Goal: Information Seeking & Learning: Understand process/instructions

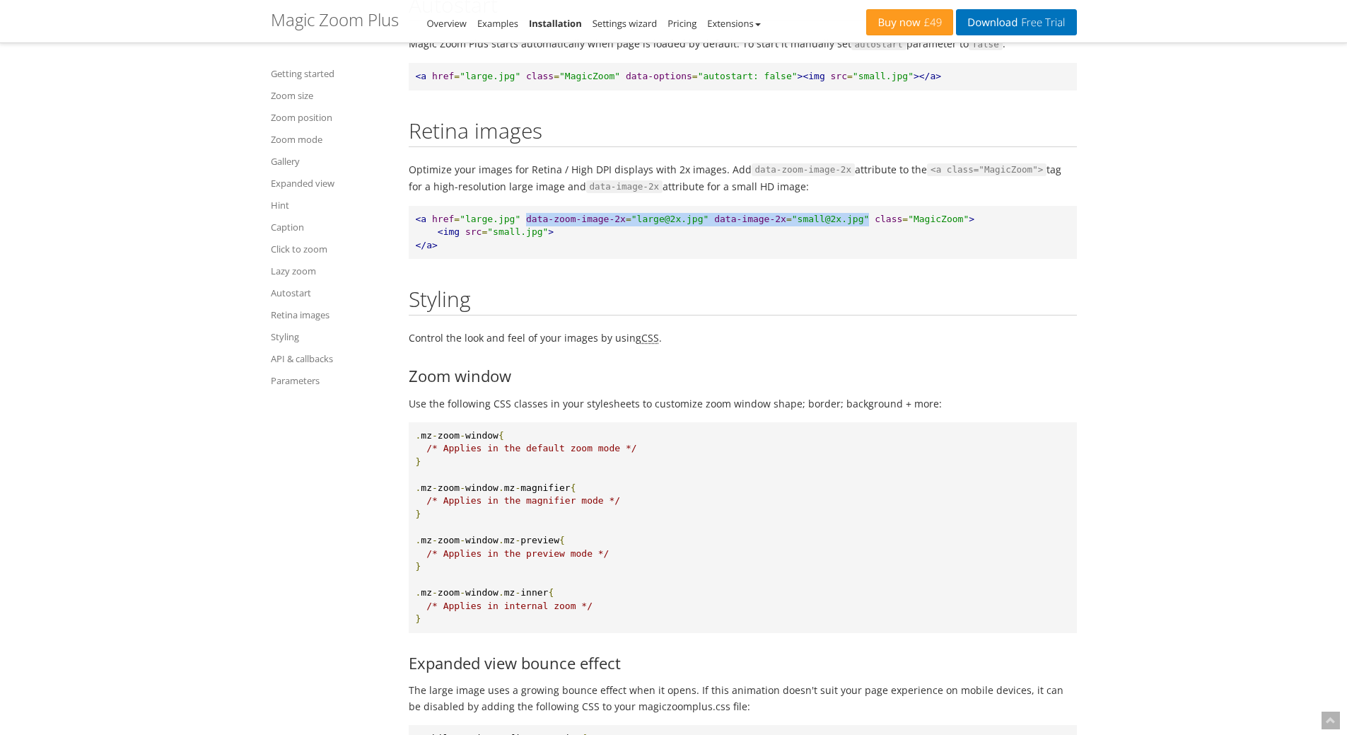
drag, startPoint x: 527, startPoint y: 306, endPoint x: 866, endPoint y: 302, distance: 338.7
click at [866, 259] on pre "<a href = "large.jpg" data-zoom-image-2x = "large@2x.jpg" data-image-2x = "smal…" at bounding box center [743, 233] width 668 height 54
copy pre "data-zoom-image-2x = "large@2x.jpg" data-image-2x = "small@2x.jpg""
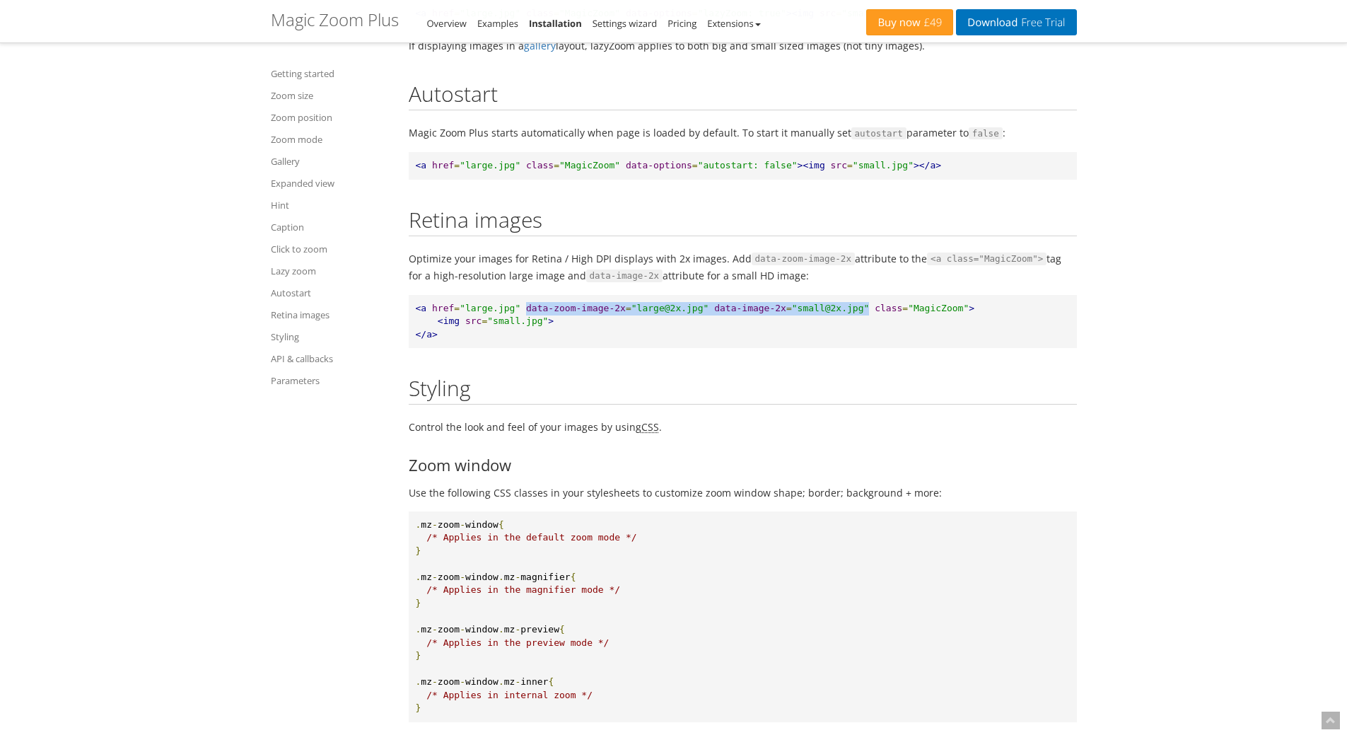
scroll to position [13168, 0]
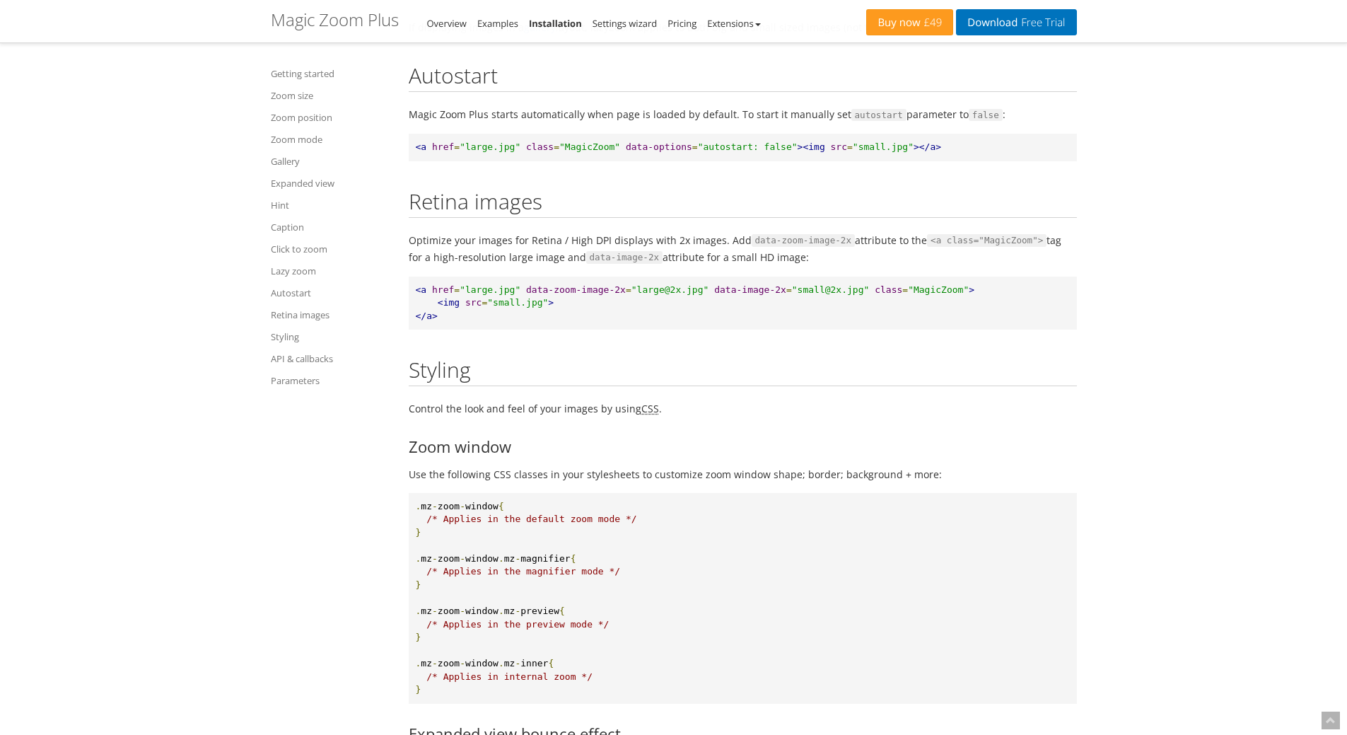
click at [729, 295] on span "data-image-2x" at bounding box center [750, 289] width 72 height 11
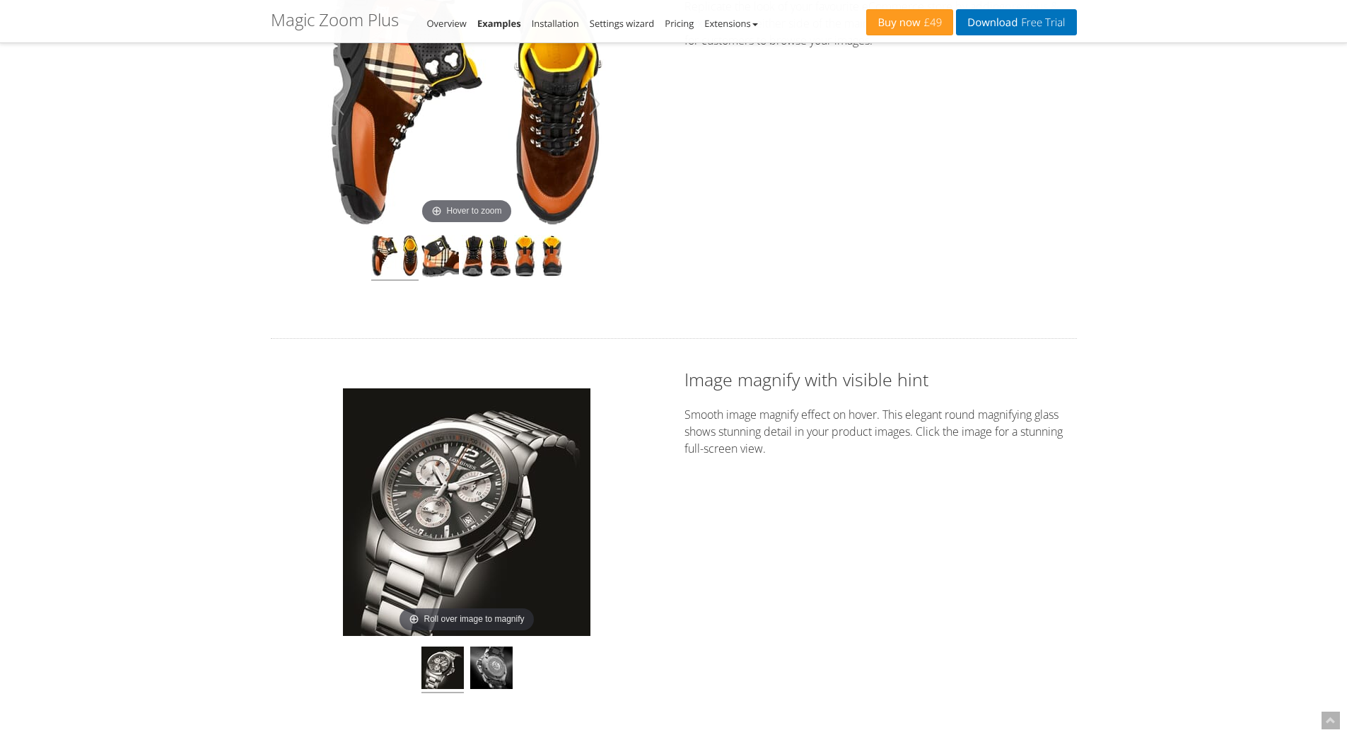
scroll to position [778, 0]
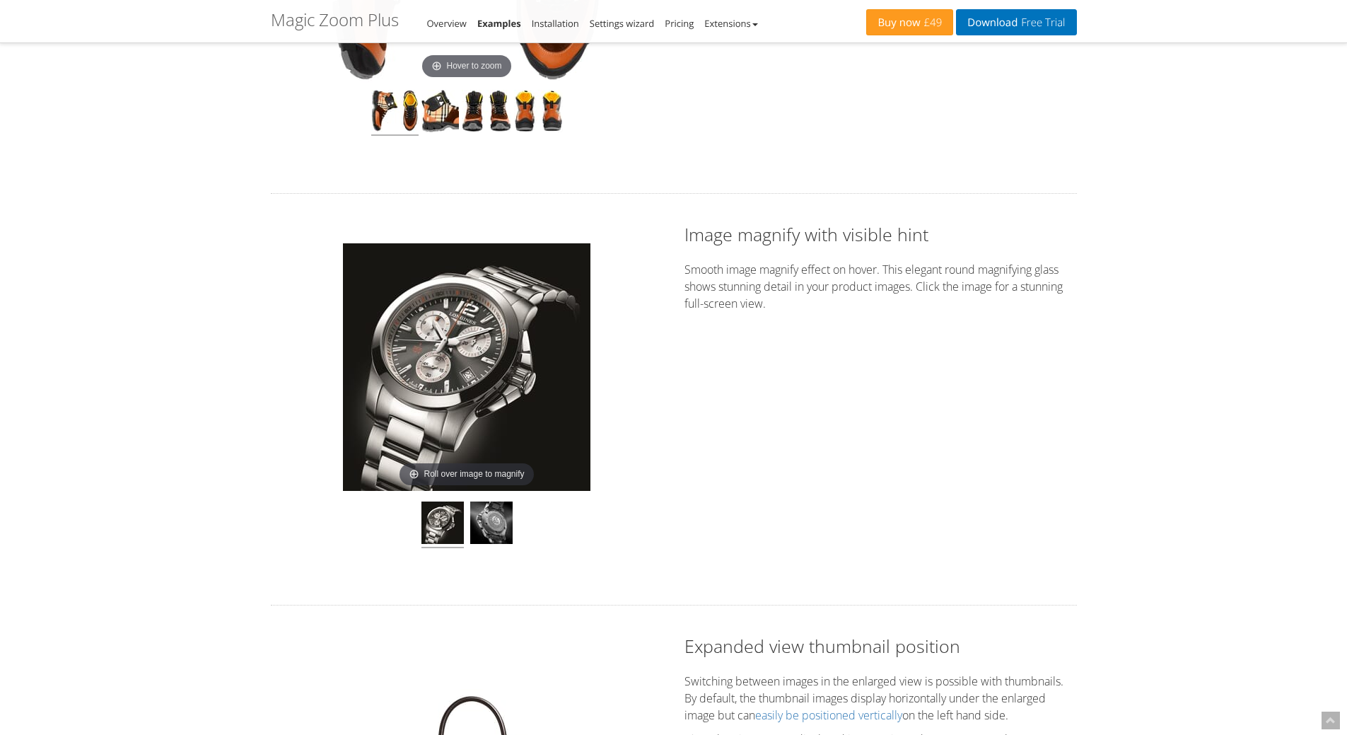
drag, startPoint x: 0, startPoint y: 0, endPoint x: 354, endPoint y: 287, distance: 455.4
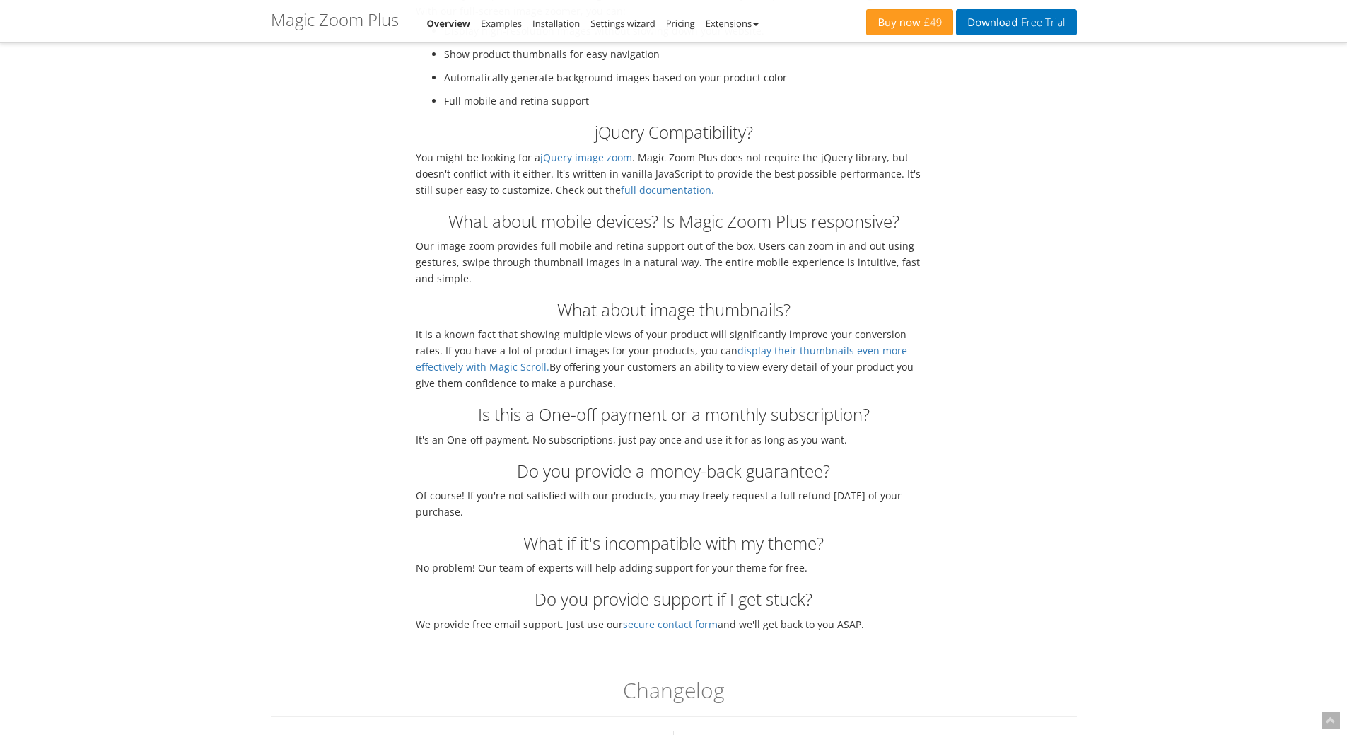
scroll to position [4102, 0]
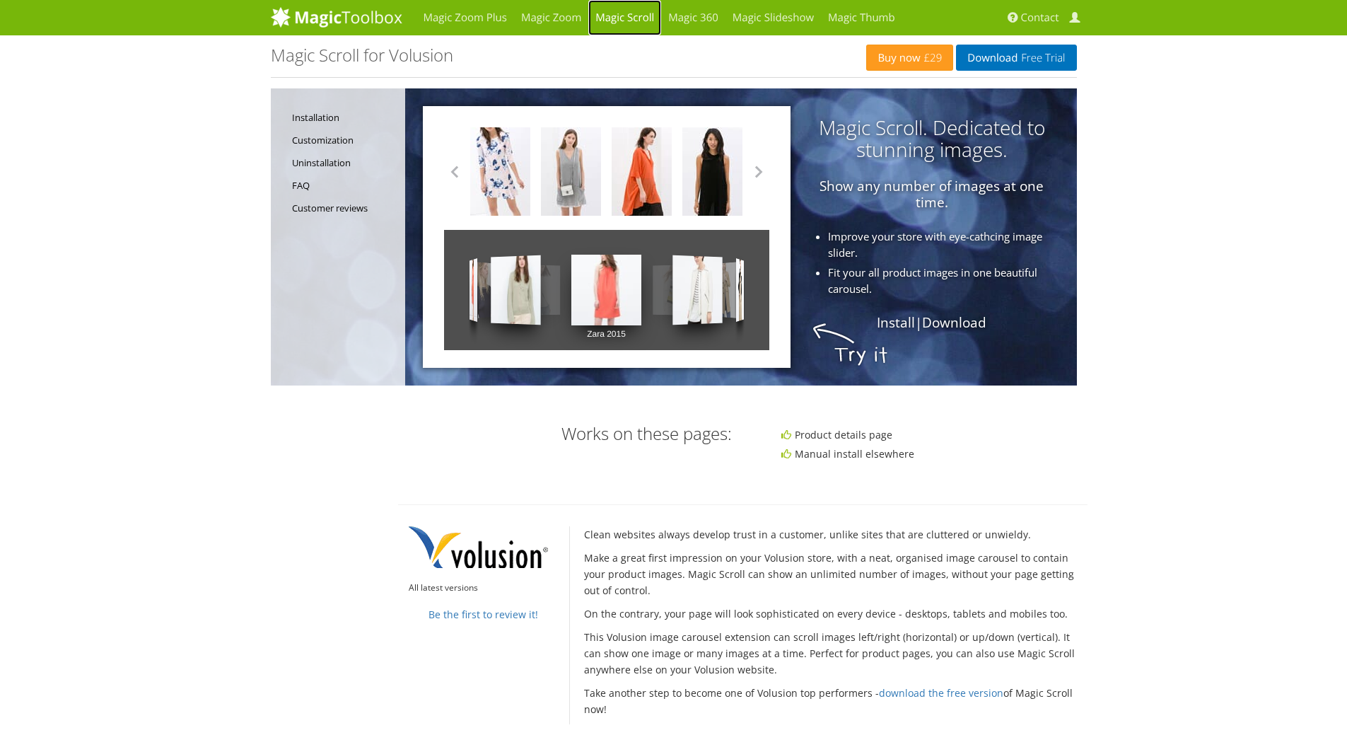
click at [625, 13] on link "Magic Scroll" at bounding box center [624, 17] width 73 height 35
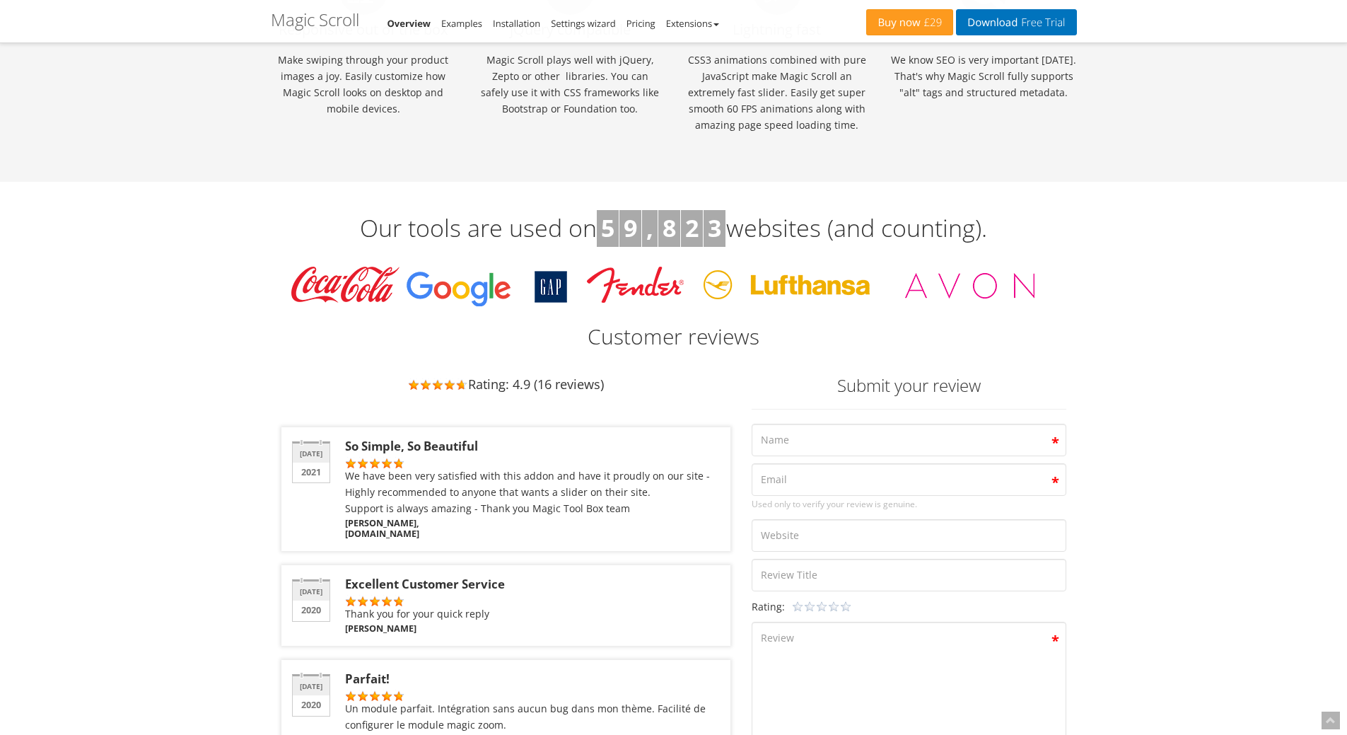
scroll to position [1838, 0]
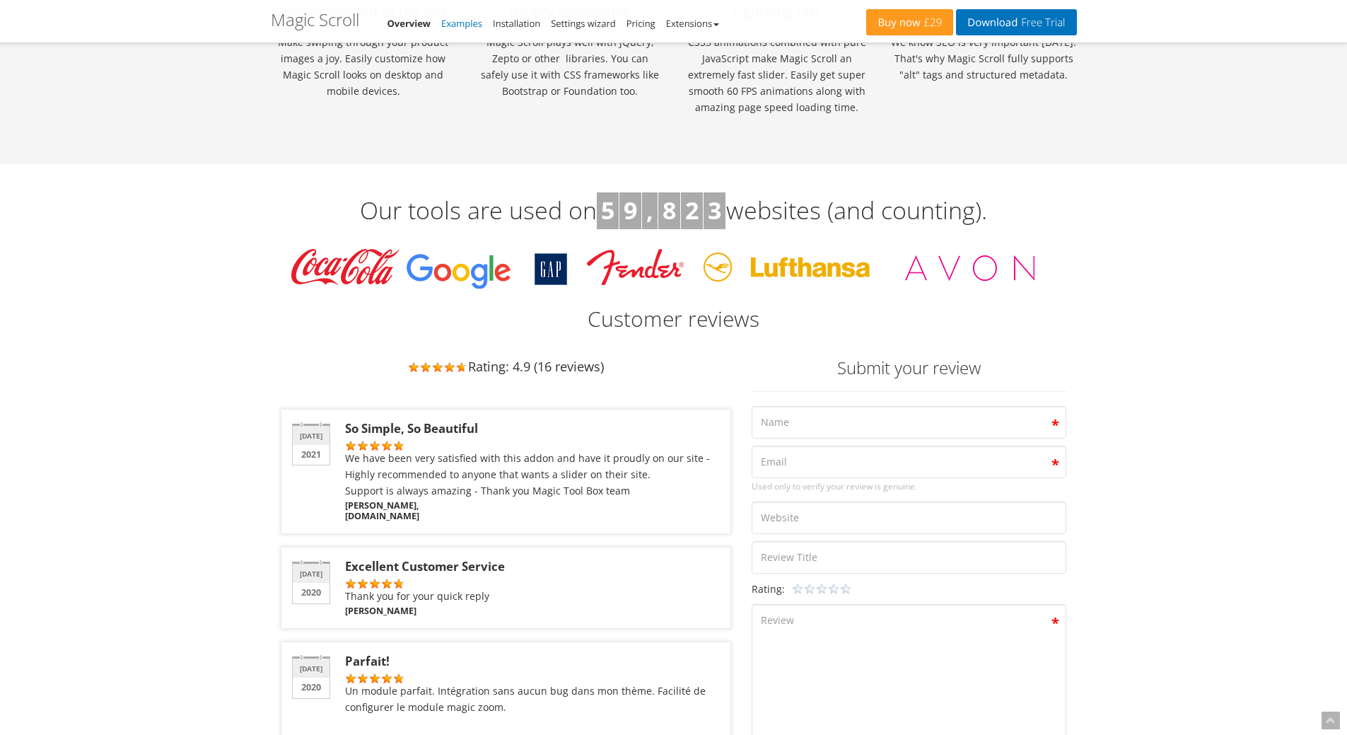
click at [475, 27] on link "Examples" at bounding box center [461, 23] width 41 height 13
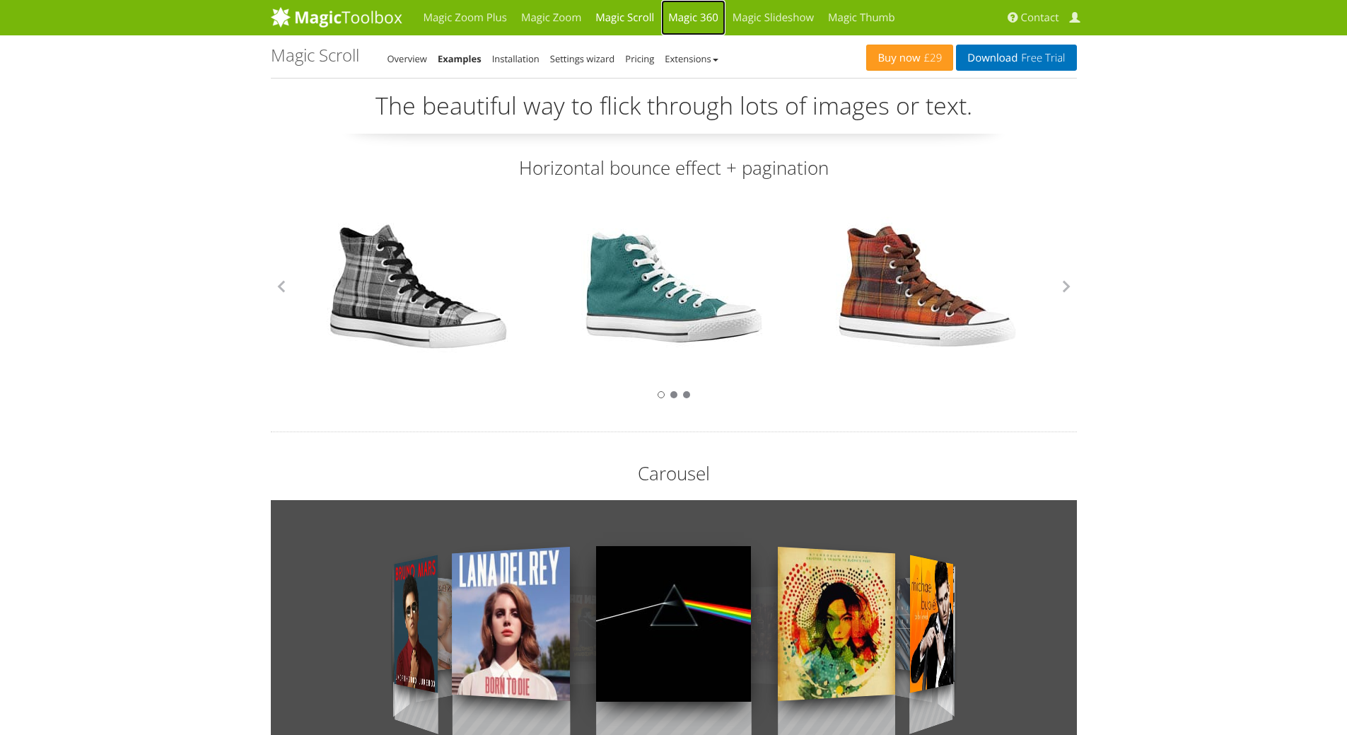
click at [688, 22] on link "Magic 360" at bounding box center [693, 17] width 64 height 35
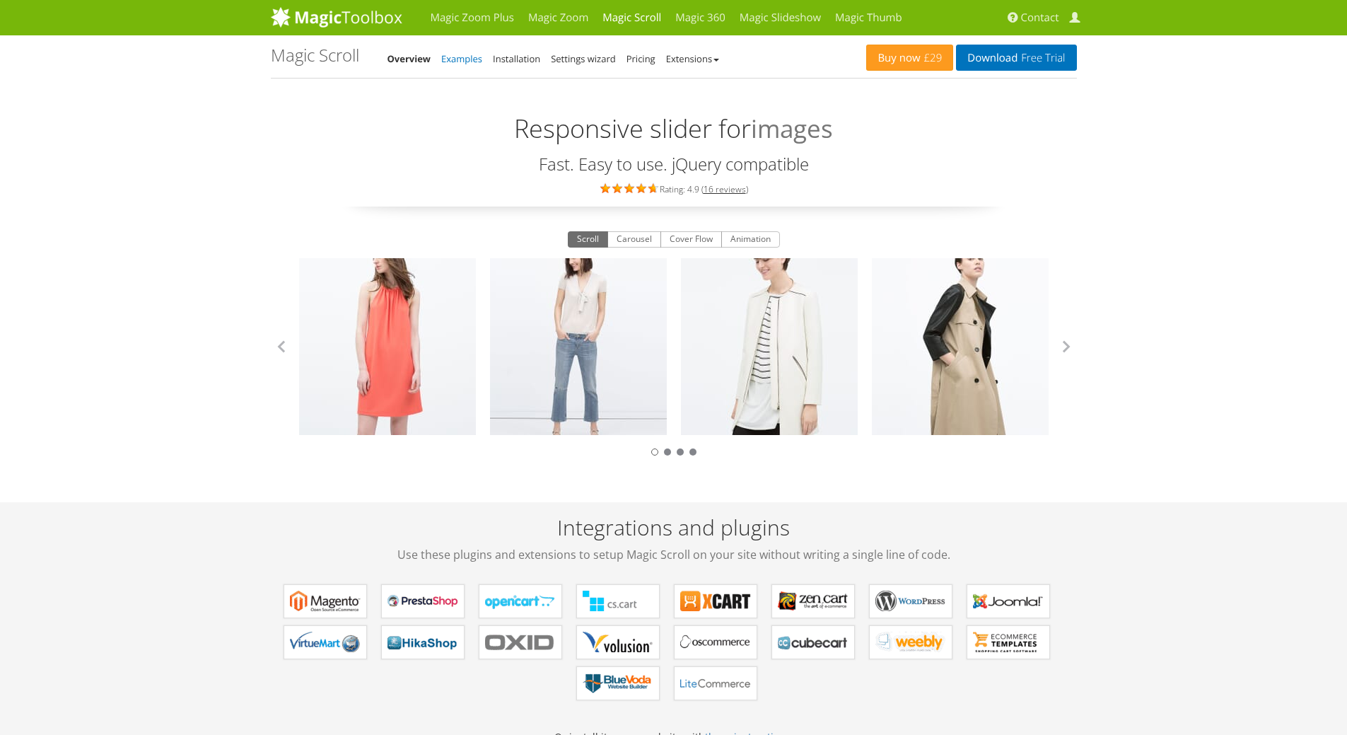
click at [481, 63] on link "Examples" at bounding box center [461, 58] width 41 height 13
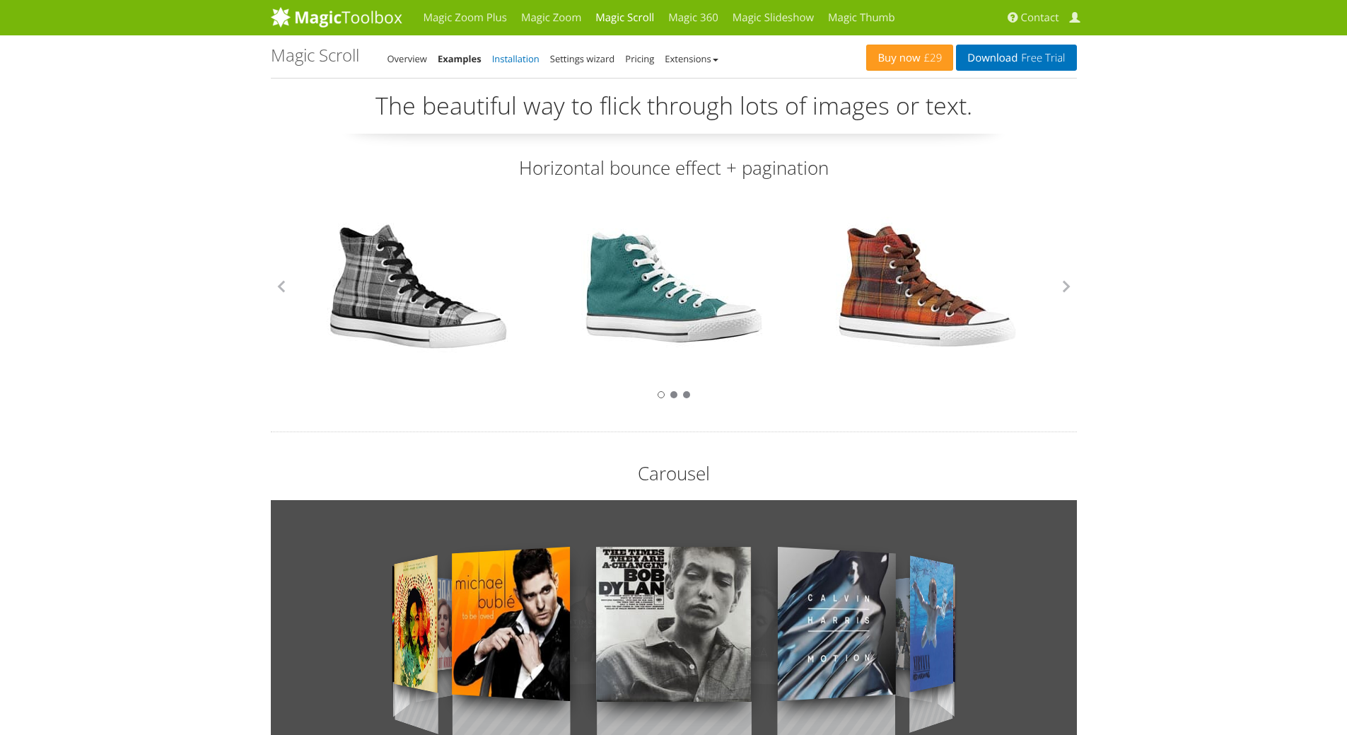
click at [537, 61] on link "Installation" at bounding box center [515, 58] width 47 height 13
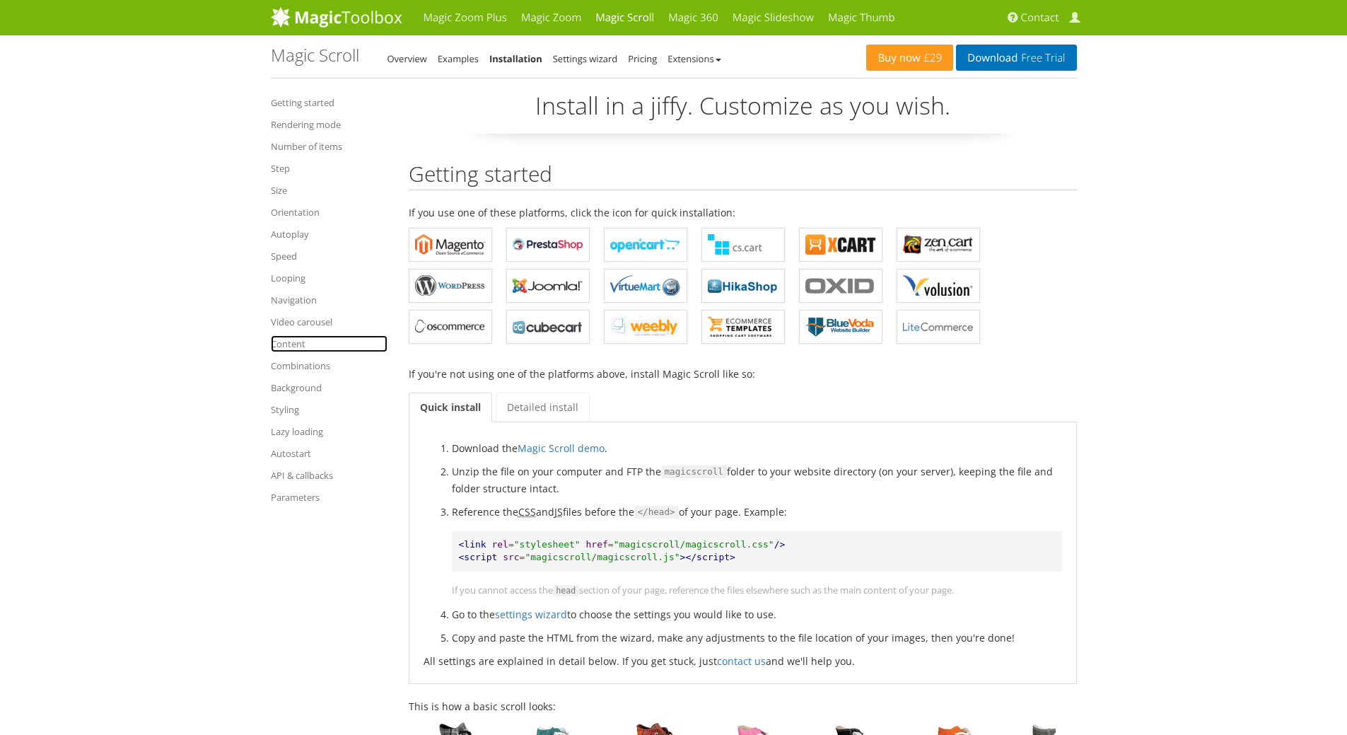
click at [298, 342] on link "Content" at bounding box center [329, 343] width 117 height 17
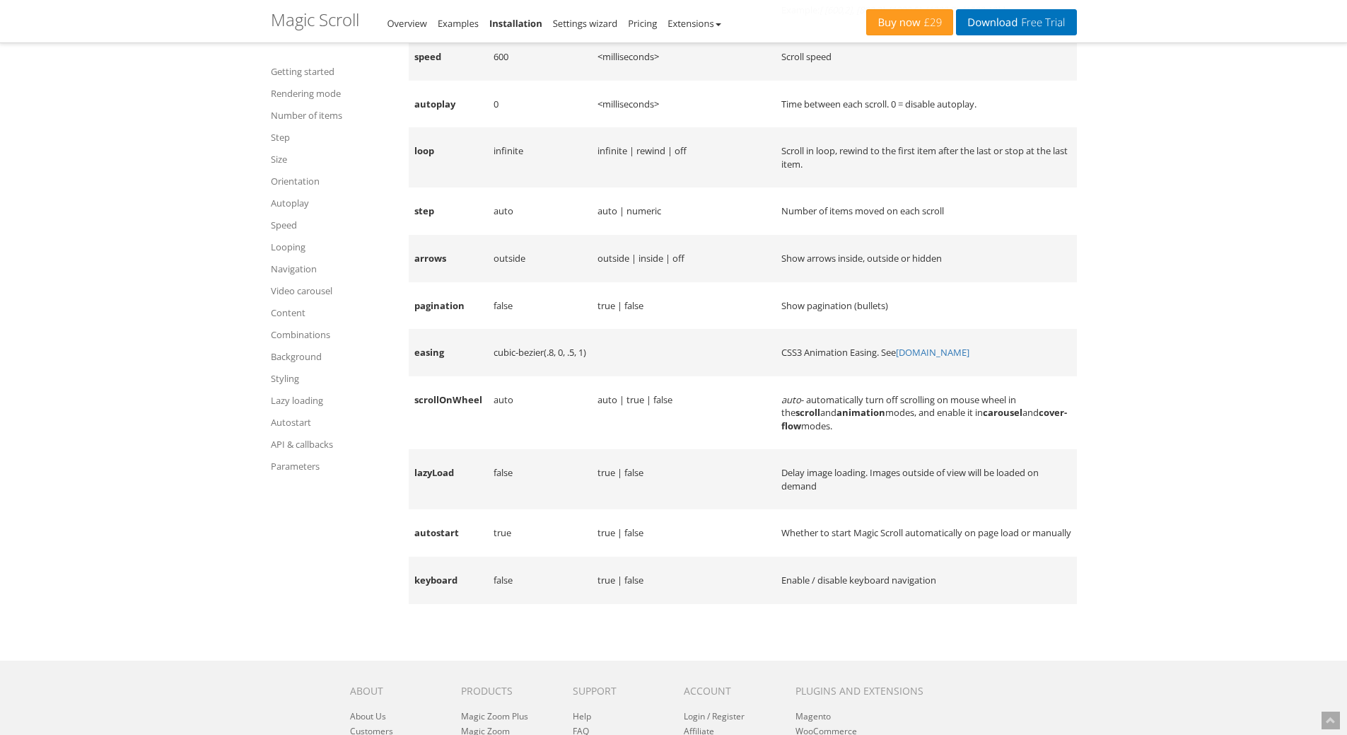
scroll to position [12492, 0]
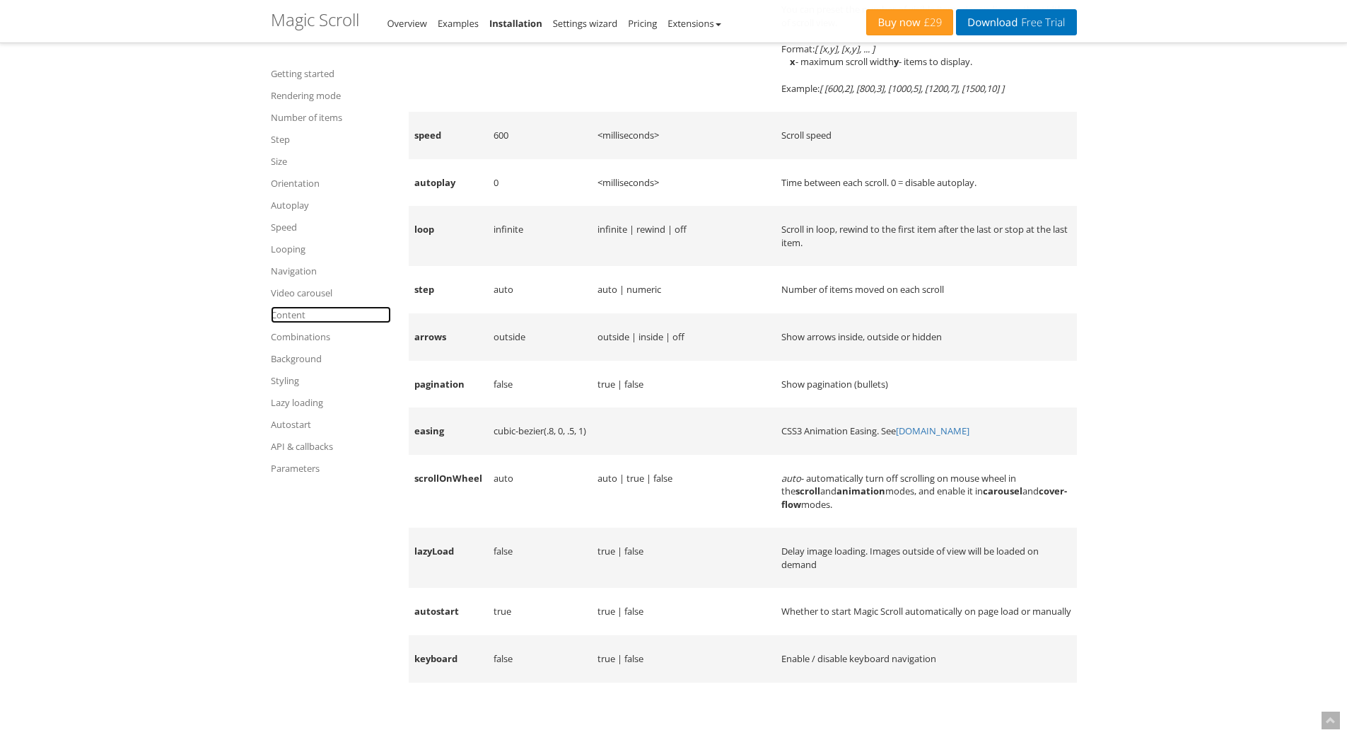
click at [303, 313] on link "Content" at bounding box center [331, 314] width 120 height 17
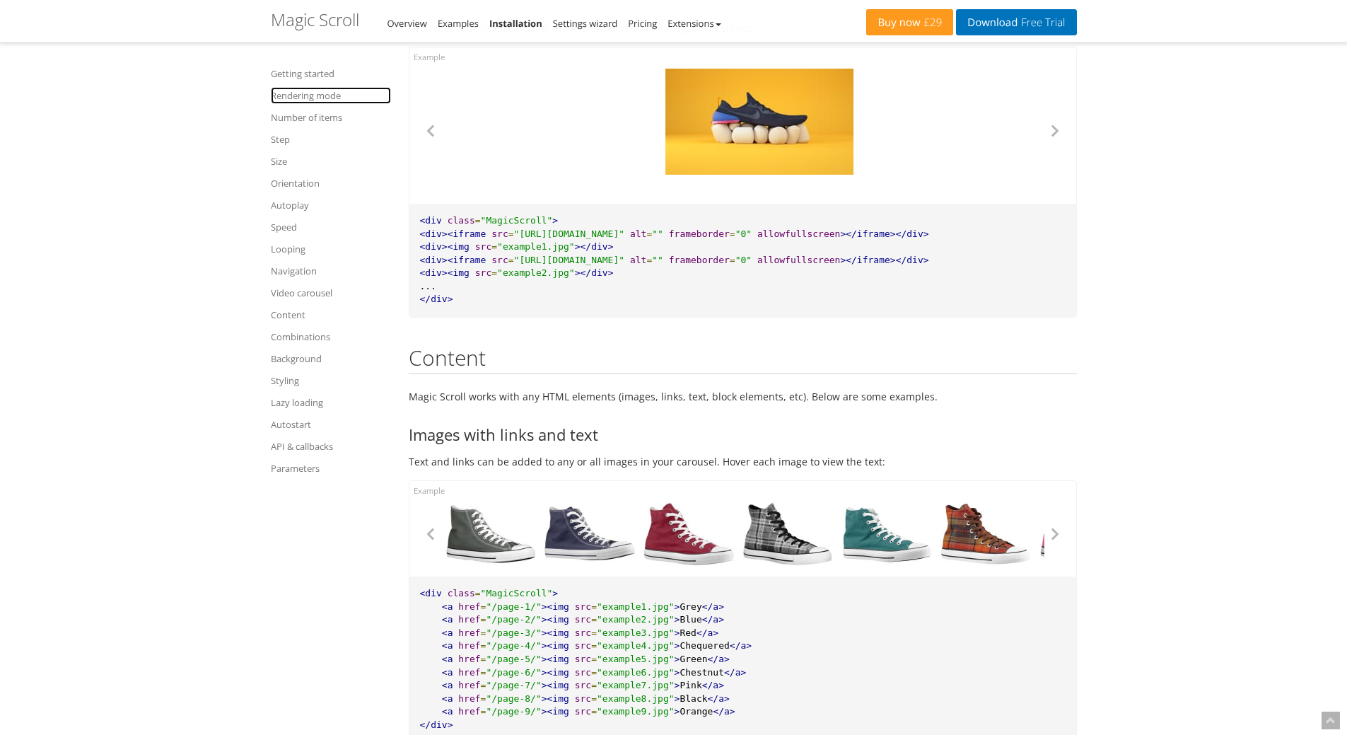
click at [322, 93] on link "Rendering mode" at bounding box center [331, 95] width 120 height 17
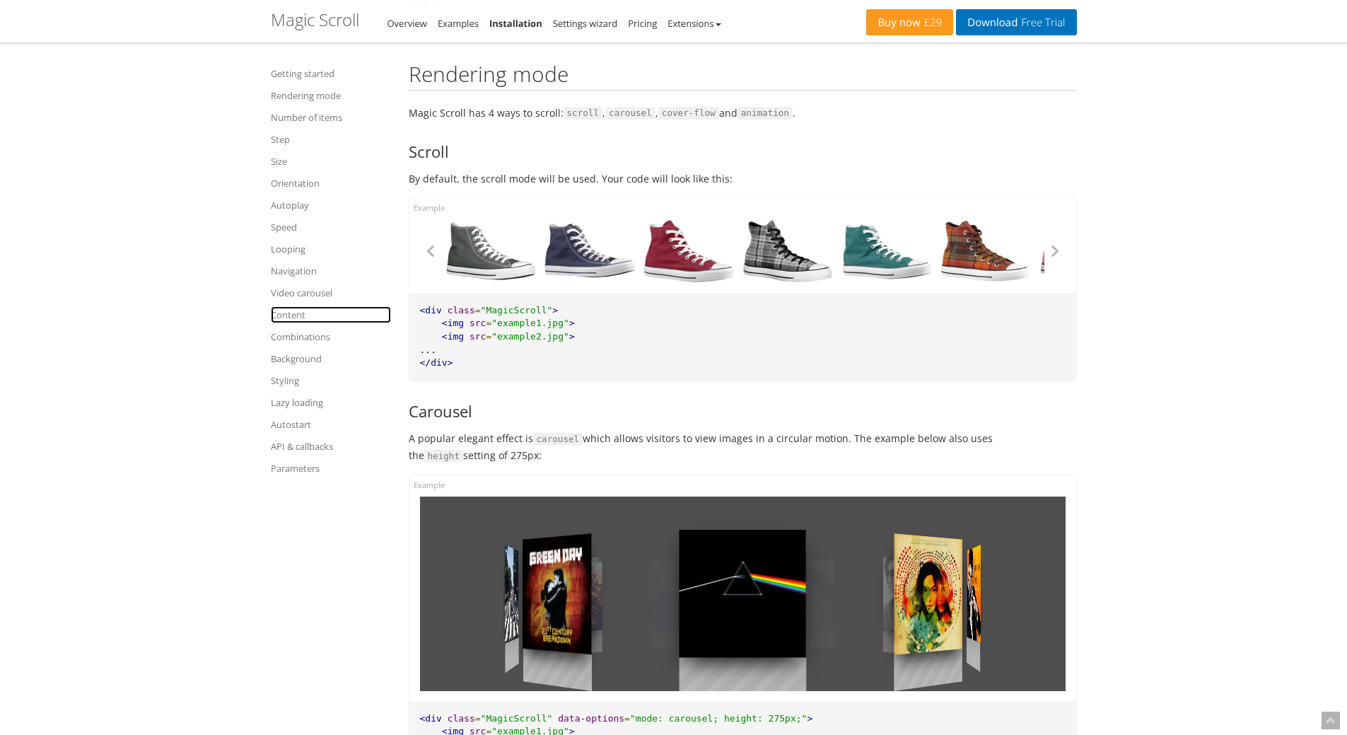
click at [289, 311] on link "Content" at bounding box center [331, 314] width 120 height 17
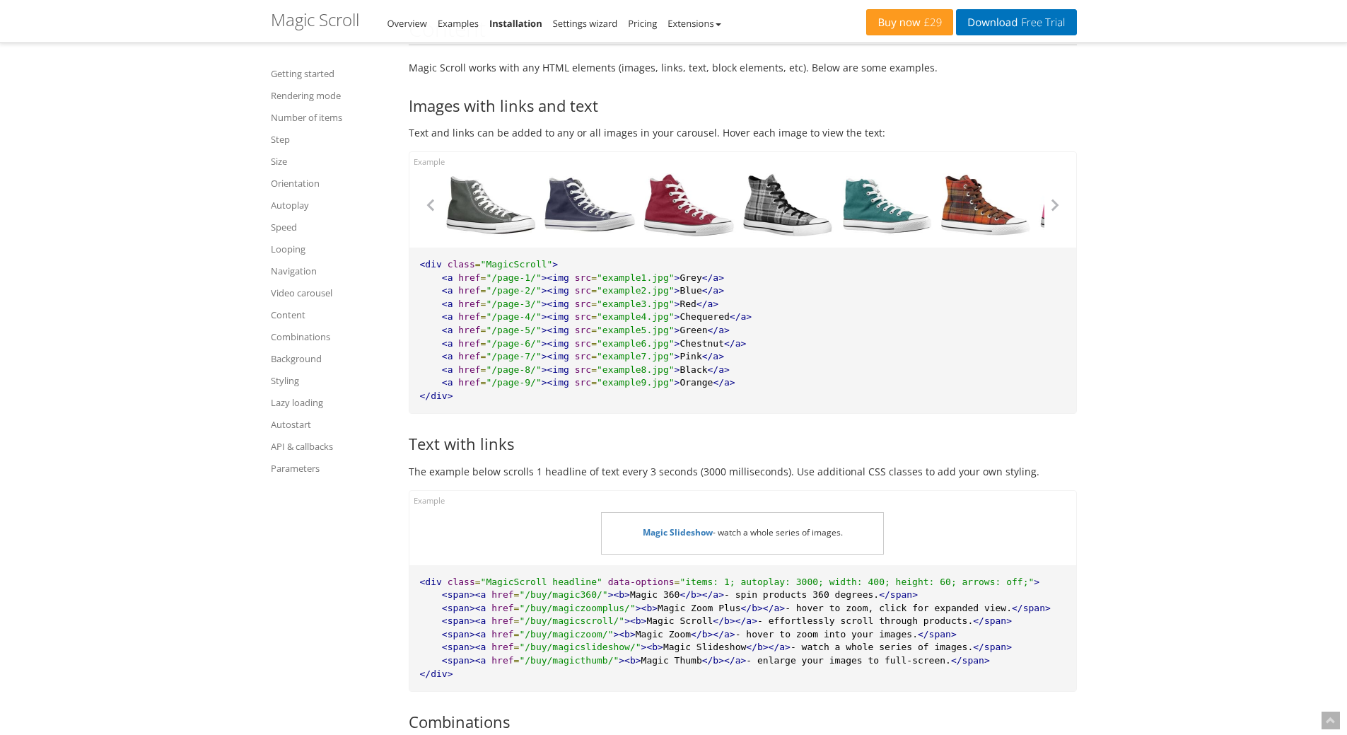
scroll to position [7782, 0]
